Goal: Find specific page/section: Find specific page/section

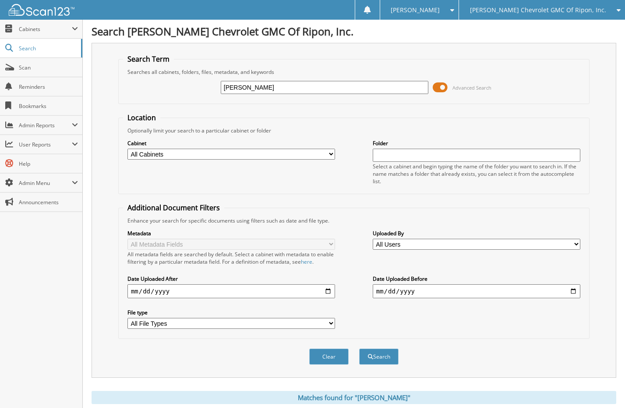
drag, startPoint x: 264, startPoint y: 88, endPoint x: 154, endPoint y: 85, distance: 110.3
click at [153, 84] on div "[PERSON_NAME] Advanced Search" at bounding box center [353, 88] width 461 height 24
type input "[PERSON_NAME]"
click at [359, 349] on button "Search" at bounding box center [378, 357] width 39 height 16
click at [436, 89] on span at bounding box center [439, 87] width 15 height 13
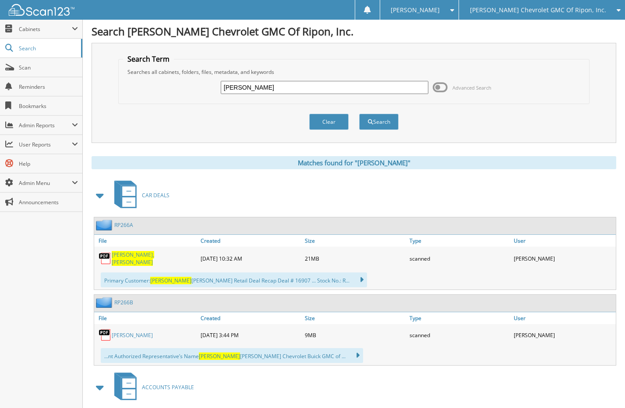
click at [141, 259] on span "MARTY" at bounding box center [132, 262] width 41 height 7
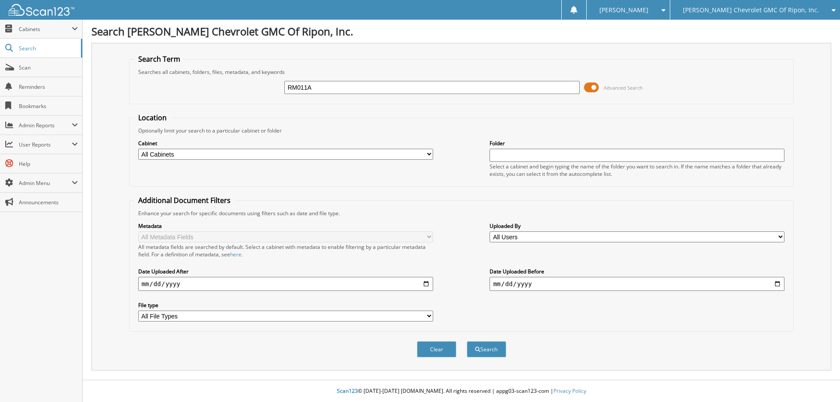
type input "RM011A"
click at [467, 341] on button "Search" at bounding box center [486, 349] width 39 height 16
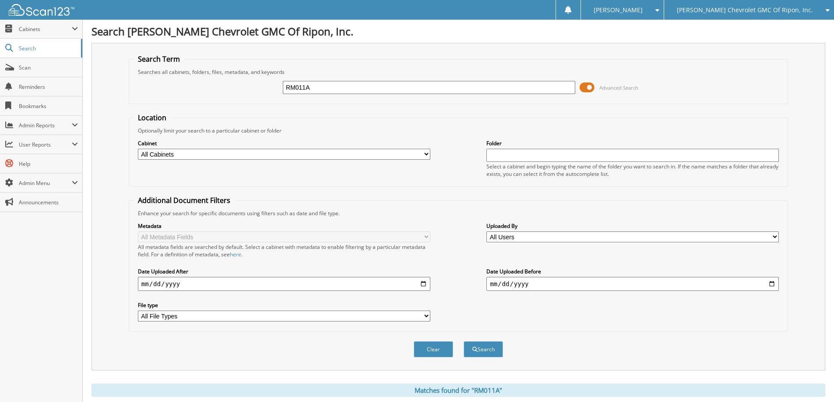
click at [587, 81] on span at bounding box center [587, 87] width 15 height 13
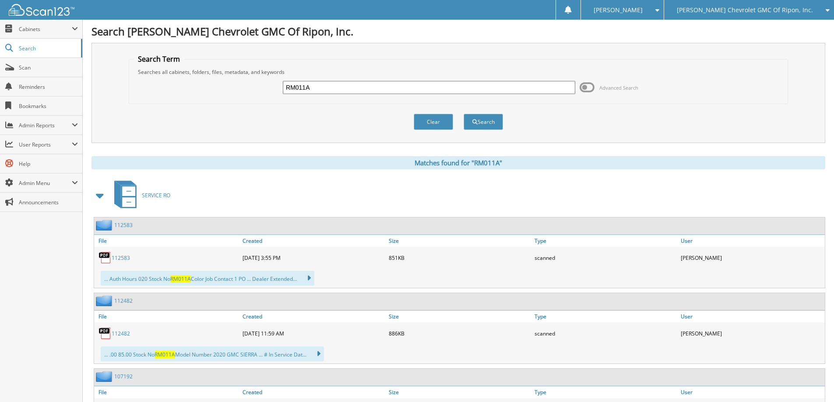
drag, startPoint x: 327, startPoint y: 87, endPoint x: 226, endPoint y: 84, distance: 101.2
click at [226, 84] on div "RM011A Advanced Search" at bounding box center [459, 88] width 650 height 24
type input "CHAMBER"
click at [464, 114] on button "Search" at bounding box center [483, 122] width 39 height 16
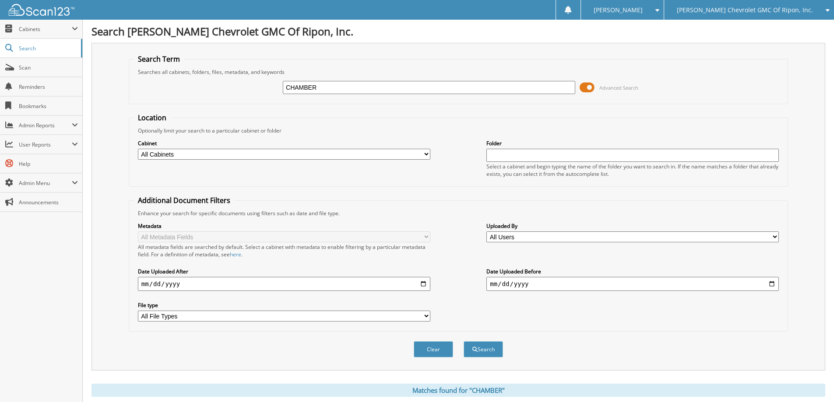
drag, startPoint x: 355, startPoint y: 87, endPoint x: 176, endPoint y: 77, distance: 179.3
click at [176, 77] on div "CHAMBER Advanced Search" at bounding box center [459, 88] width 650 height 24
click at [434, 348] on button "Clear" at bounding box center [433, 349] width 39 height 16
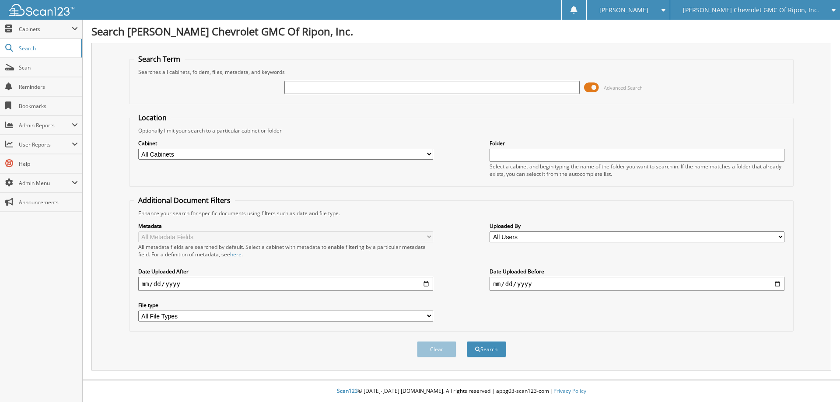
click at [593, 88] on span at bounding box center [591, 87] width 15 height 13
